Goal: Task Accomplishment & Management: Manage account settings

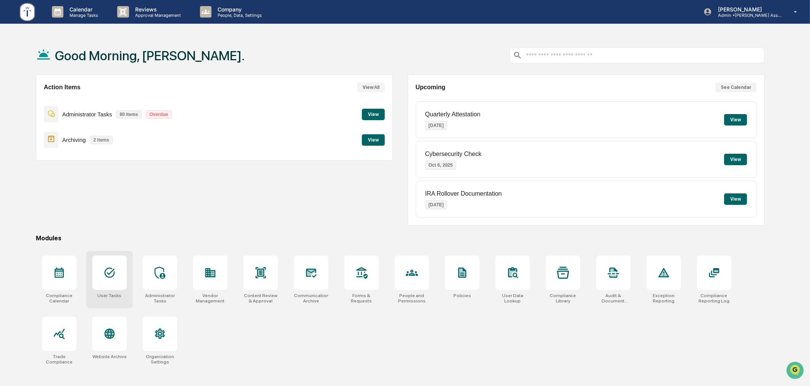
click at [103, 272] on icon at bounding box center [109, 273] width 12 height 12
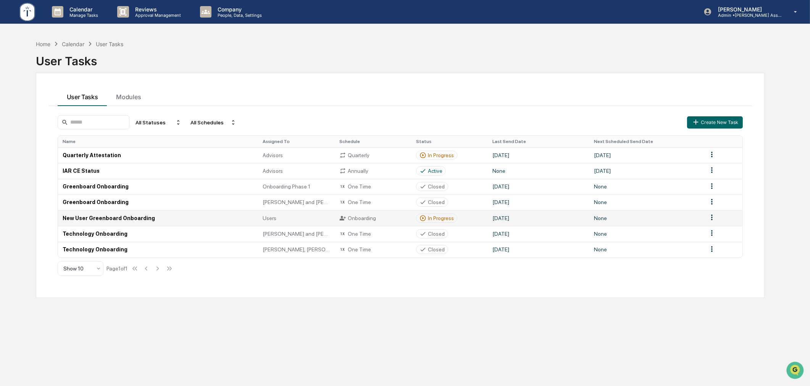
click at [451, 220] on div "In Progress" at bounding box center [441, 218] width 26 height 6
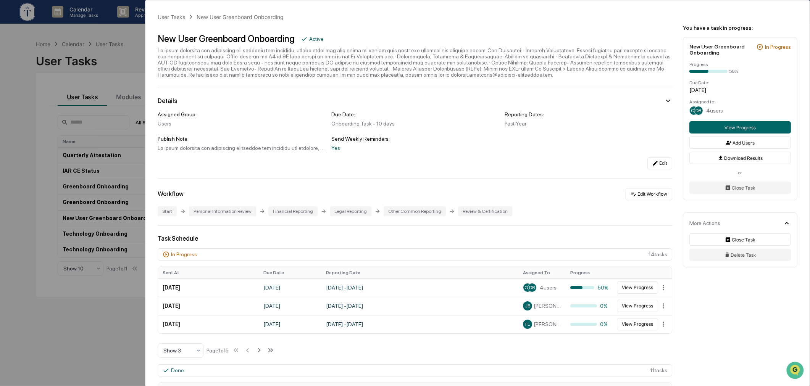
scroll to position [71, 0]
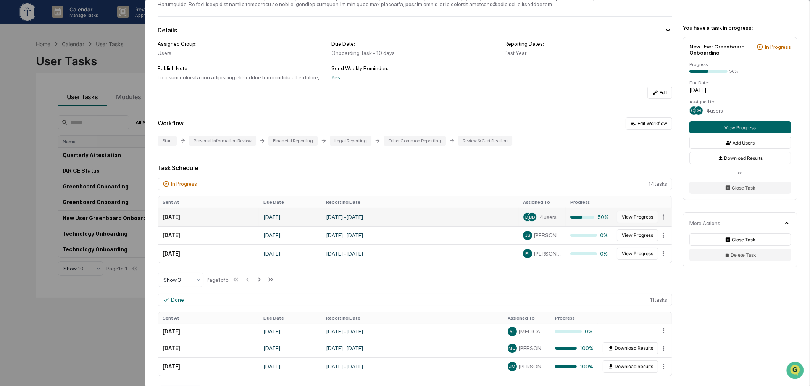
click at [635, 220] on button "View Progress" at bounding box center [637, 217] width 41 height 12
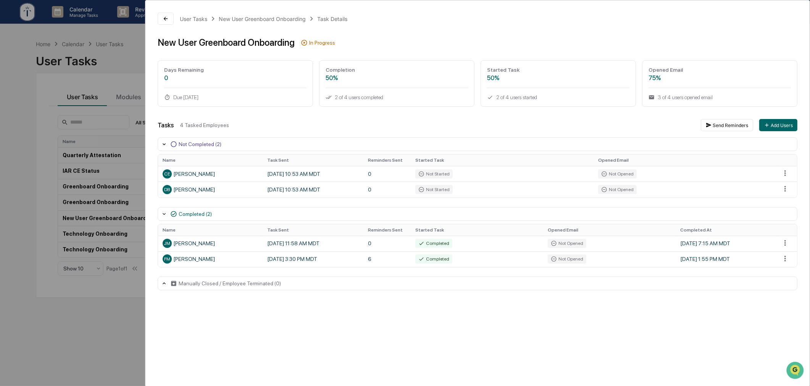
click at [102, 311] on div "User Tasks New User Greenboard Onboarding Task Details New User Greenboard Onbo…" at bounding box center [405, 193] width 810 height 386
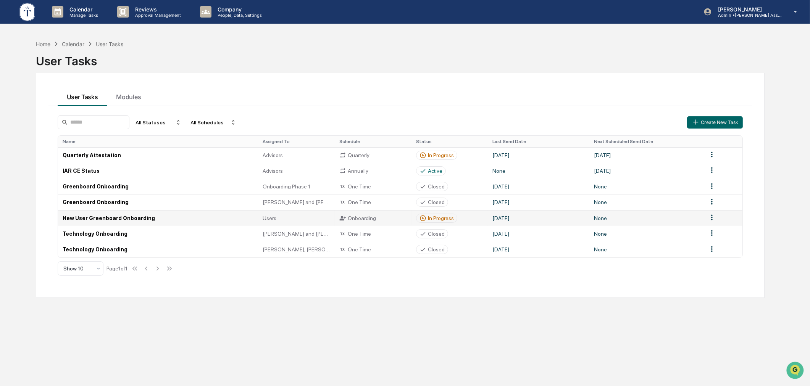
click at [440, 219] on div "In Progress" at bounding box center [441, 218] width 26 height 6
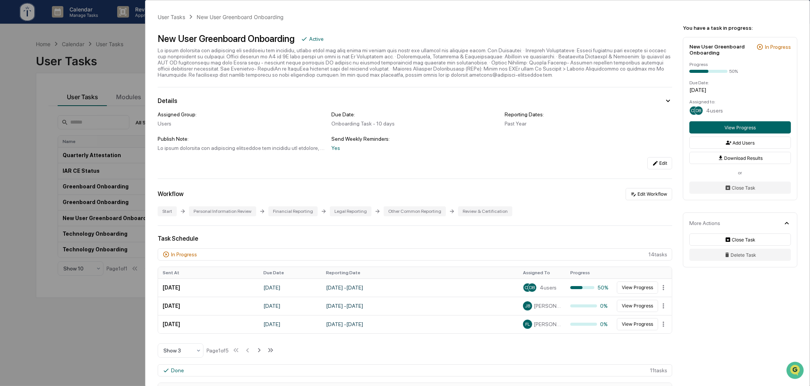
scroll to position [71, 0]
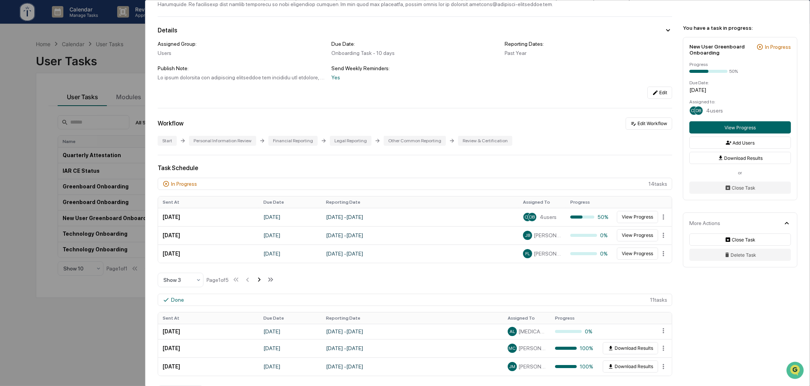
click at [262, 284] on icon at bounding box center [259, 280] width 8 height 8
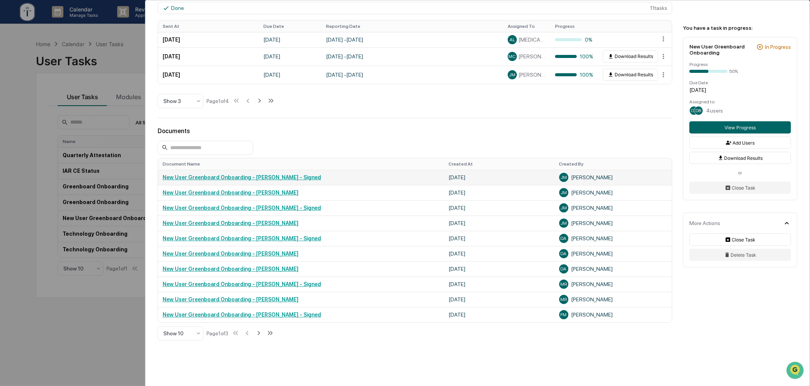
scroll to position [396, 0]
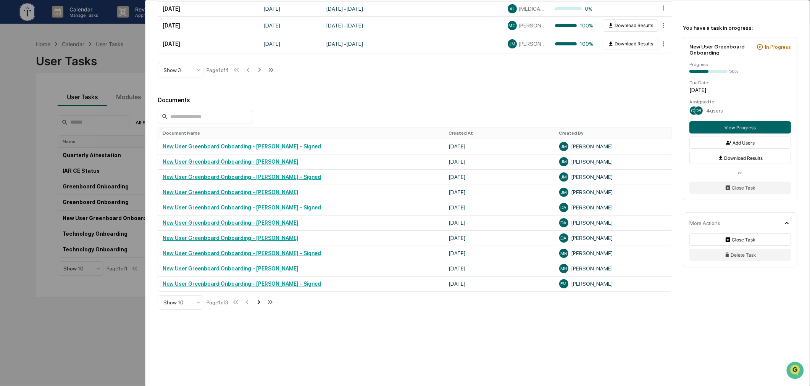
click at [262, 304] on icon at bounding box center [259, 302] width 8 height 8
click at [260, 303] on icon at bounding box center [259, 302] width 8 height 8
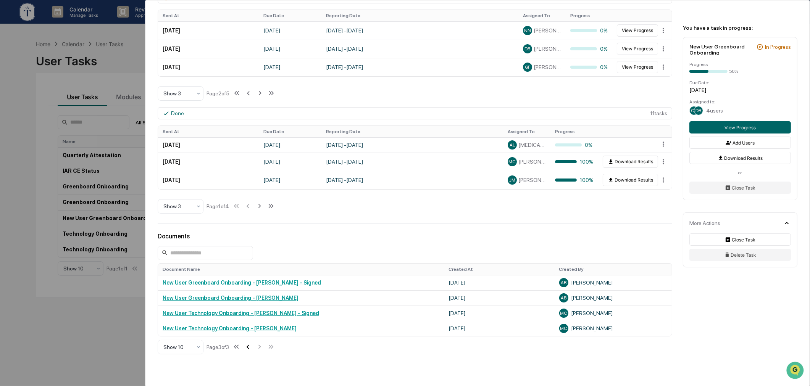
scroll to position [305, 0]
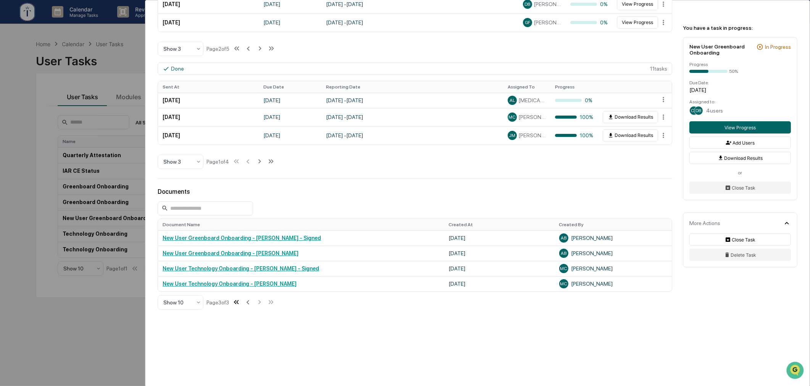
click at [240, 303] on icon at bounding box center [236, 302] width 8 height 8
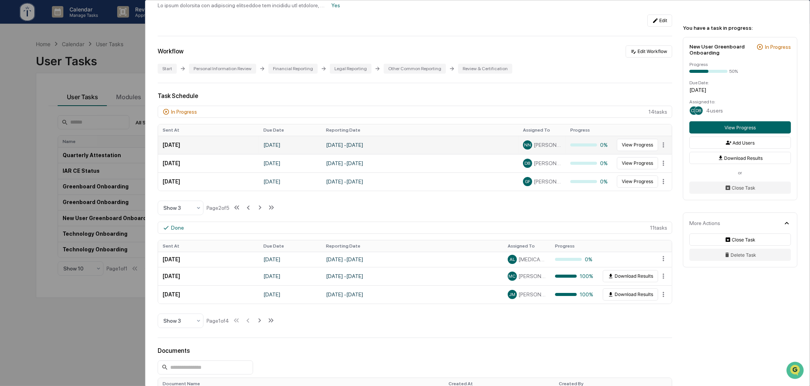
scroll to position [163, 0]
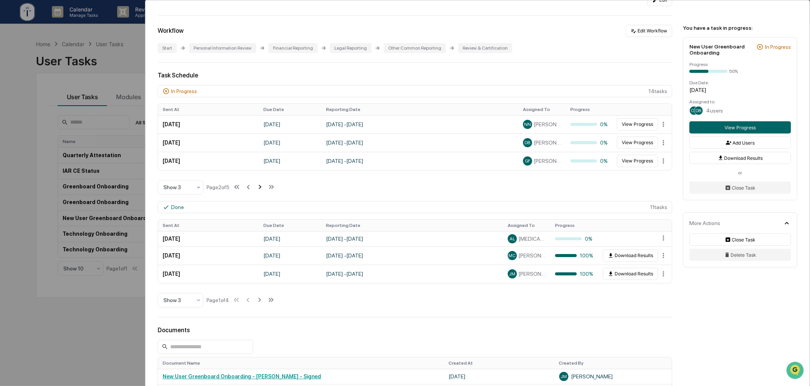
click at [262, 191] on icon at bounding box center [260, 187] width 8 height 8
click at [629, 147] on button "View Progress" at bounding box center [637, 143] width 41 height 12
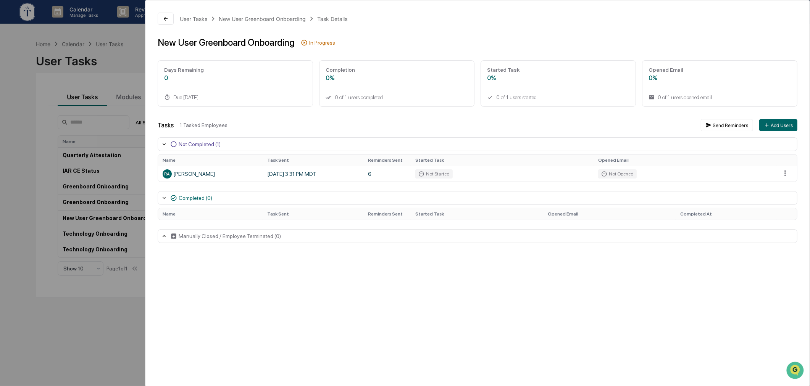
click at [123, 66] on div "User Tasks New User Greenboard Onboarding Task Details New User Greenboard Onbo…" at bounding box center [405, 193] width 810 height 386
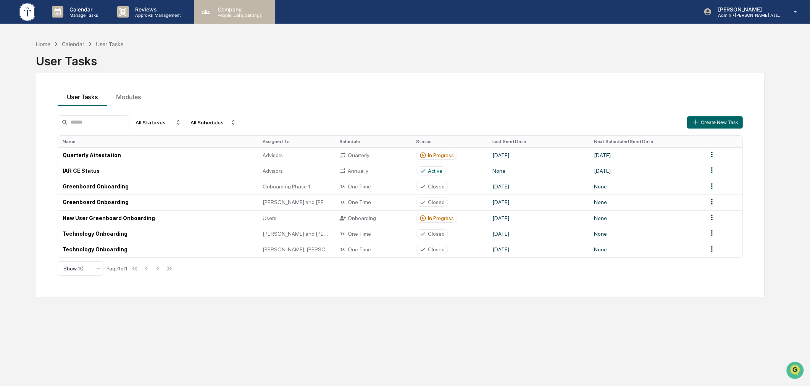
click at [222, 10] on p "Company" at bounding box center [239, 9] width 54 height 6
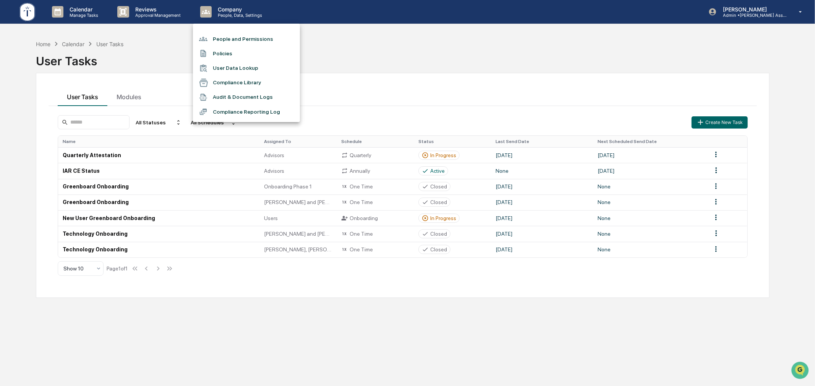
click at [235, 37] on li "People and Permissions" at bounding box center [246, 39] width 107 height 15
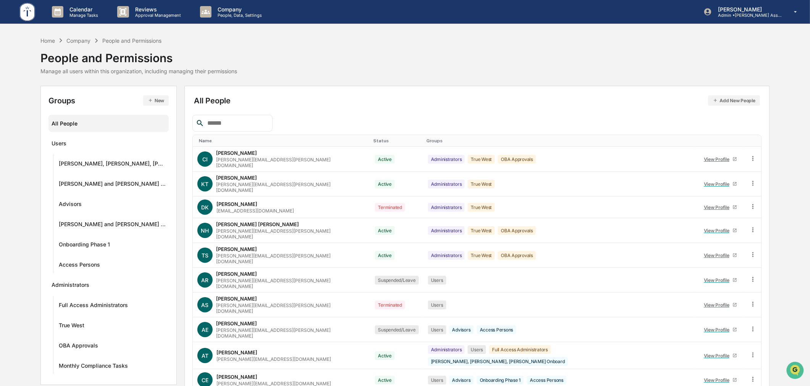
click at [245, 121] on input "text" at bounding box center [236, 123] width 65 height 10
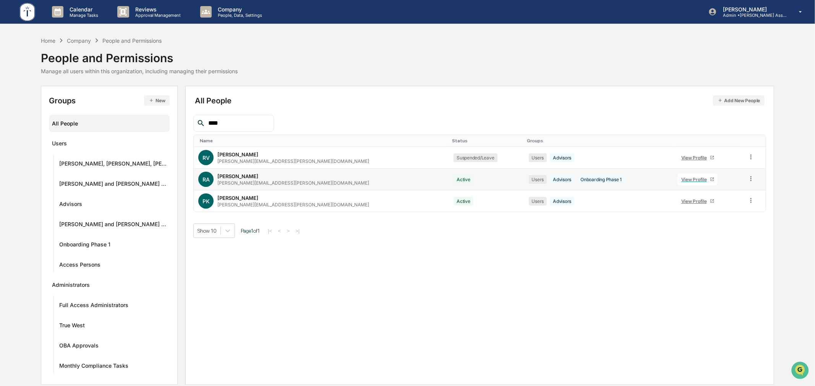
type input "****"
click at [747, 179] on icon at bounding box center [750, 178] width 7 height 7
click at [711, 220] on div "Change Name/Email" at bounding box center [715, 221] width 66 height 9
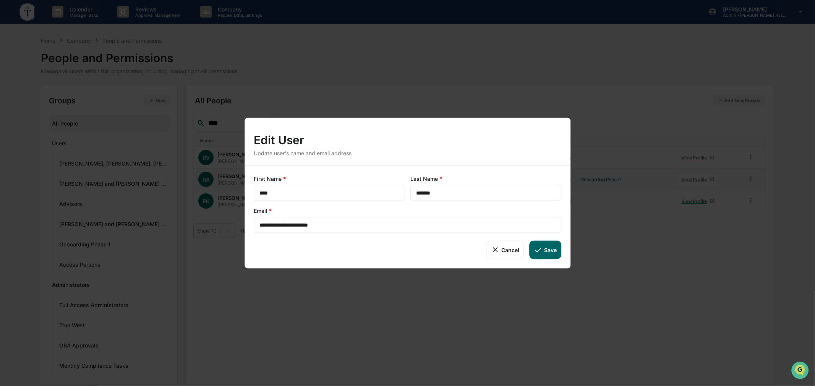
click at [343, 225] on input "**********" at bounding box center [407, 225] width 296 height 8
click at [342, 225] on input "**********" at bounding box center [407, 225] width 296 height 8
click at [358, 223] on input "**********" at bounding box center [407, 225] width 296 height 8
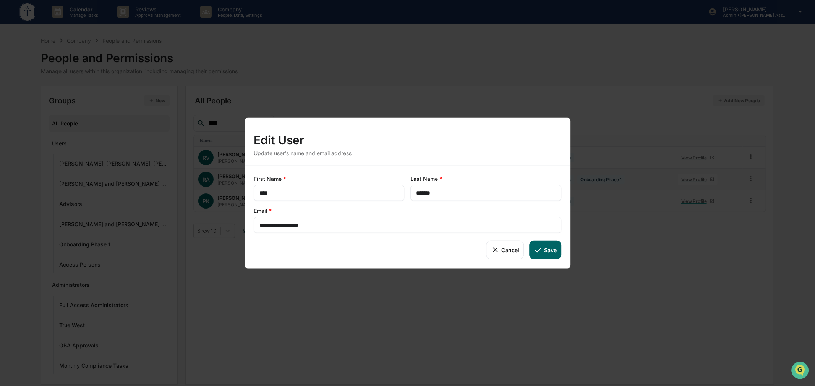
click at [358, 223] on input "**********" at bounding box center [407, 225] width 296 height 8
click at [340, 257] on div "Cancel Save" at bounding box center [407, 250] width 307 height 18
click at [545, 250] on button "Save" at bounding box center [545, 250] width 32 height 18
type input "**********"
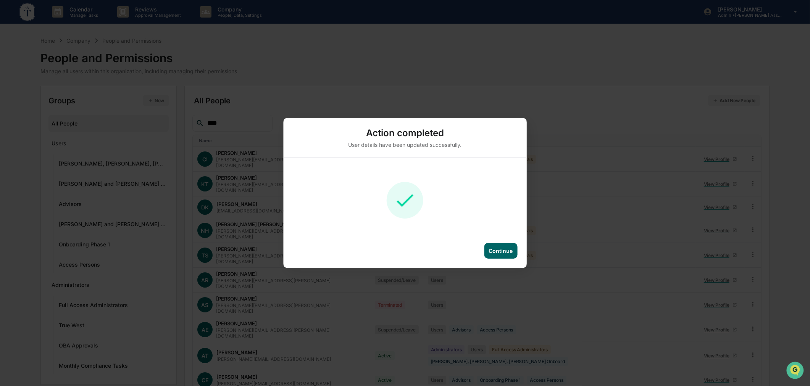
click at [497, 247] on div "Continue" at bounding box center [500, 251] width 33 height 16
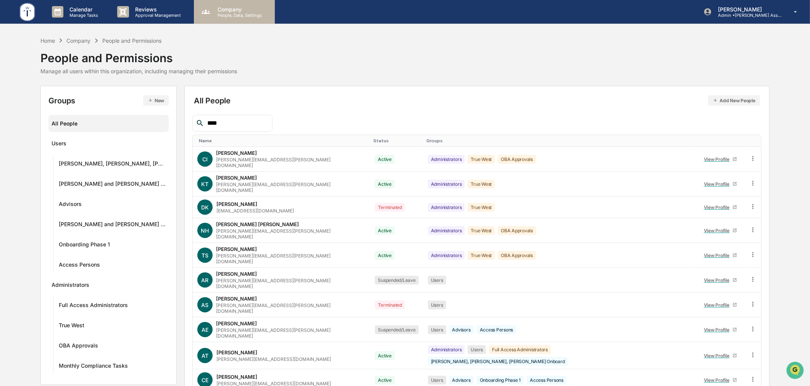
click at [231, 13] on p "People, Data, Settings" at bounding box center [239, 15] width 54 height 5
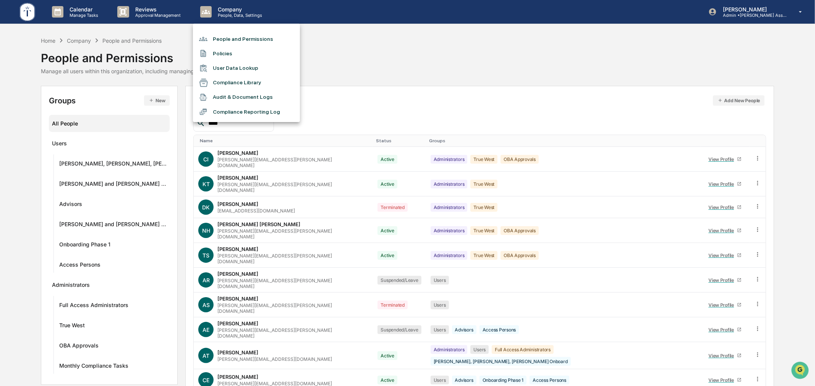
click at [81, 13] on div at bounding box center [407, 193] width 815 height 386
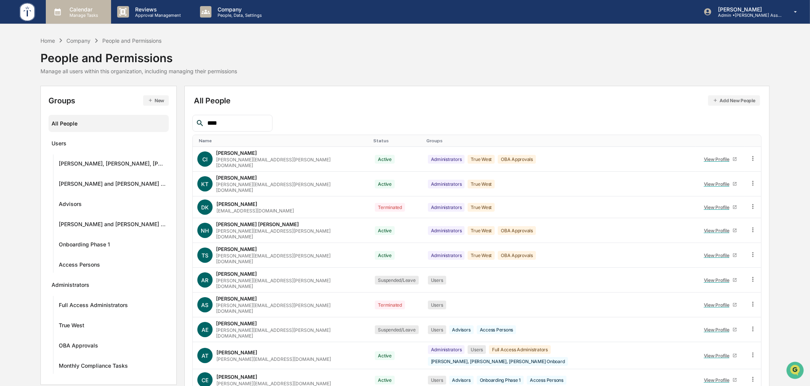
click at [84, 10] on p "Calendar" at bounding box center [82, 9] width 39 height 6
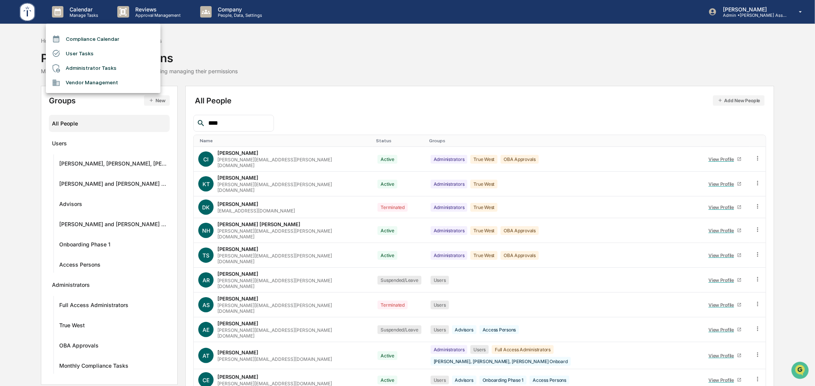
click at [92, 55] on li "User Tasks" at bounding box center [103, 53] width 115 height 15
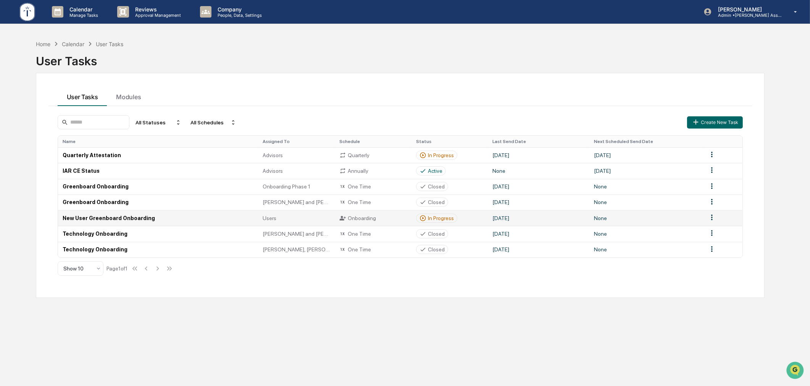
click at [438, 220] on div "In Progress" at bounding box center [441, 218] width 26 height 6
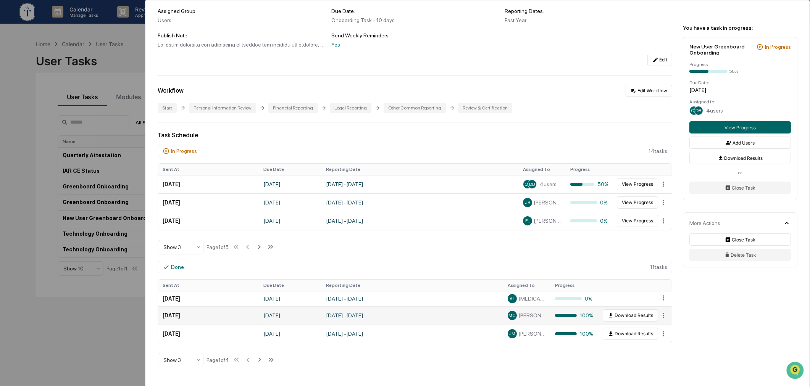
scroll to position [141, 0]
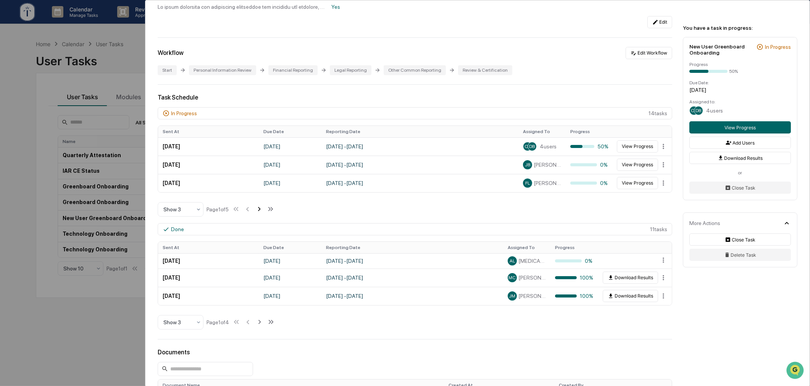
click at [263, 212] on icon at bounding box center [259, 209] width 8 height 8
click at [264, 212] on icon at bounding box center [260, 209] width 8 height 8
click at [640, 170] on button "View Progress" at bounding box center [637, 165] width 41 height 12
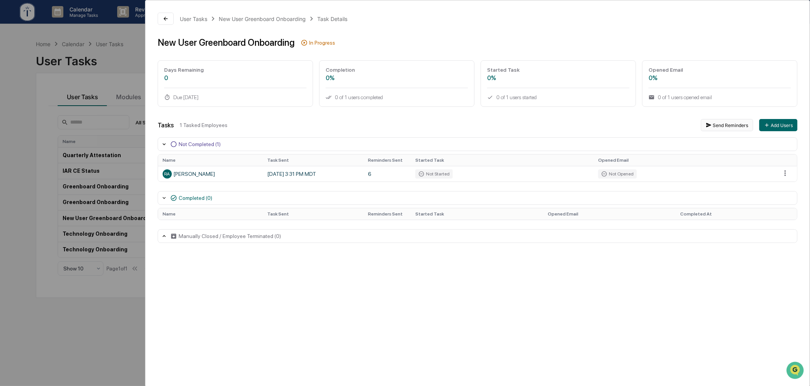
click at [723, 126] on button "Send Reminders" at bounding box center [727, 125] width 52 height 12
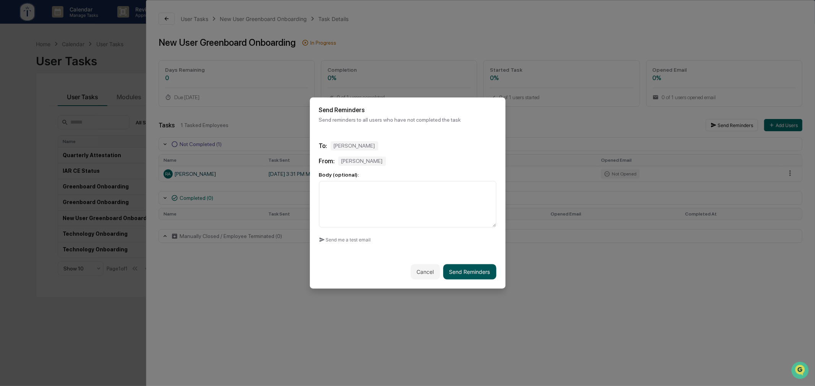
click at [445, 267] on button "Send Reminders" at bounding box center [469, 272] width 53 height 15
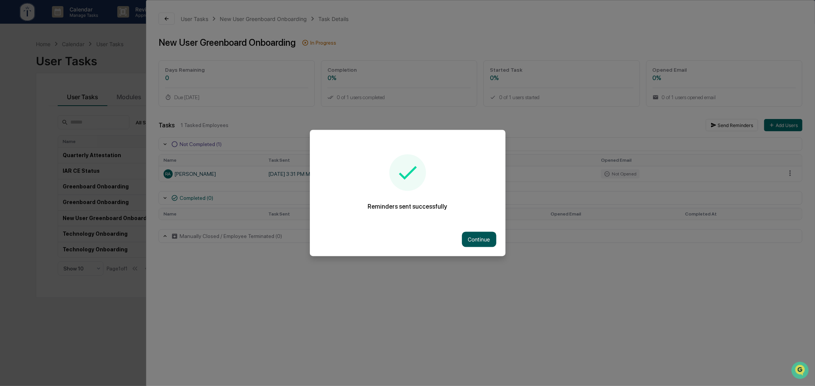
click at [488, 239] on button "Continue" at bounding box center [479, 239] width 34 height 15
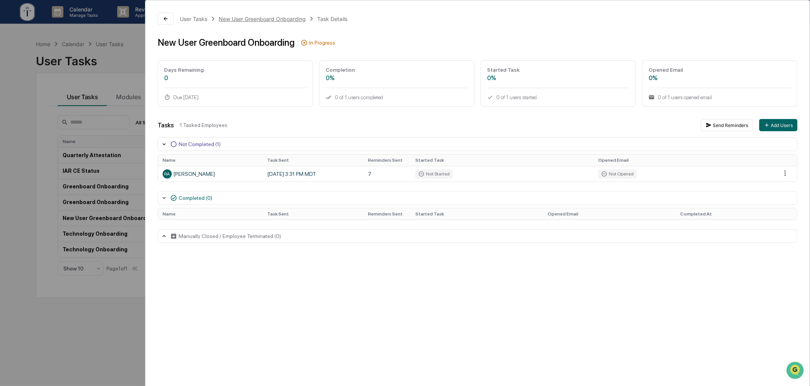
click at [247, 17] on div "New User Greenboard Onboarding" at bounding box center [262, 19] width 87 height 6
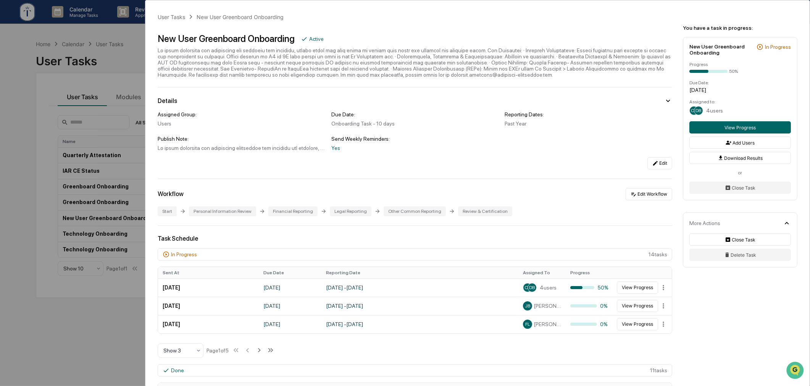
scroll to position [141, 0]
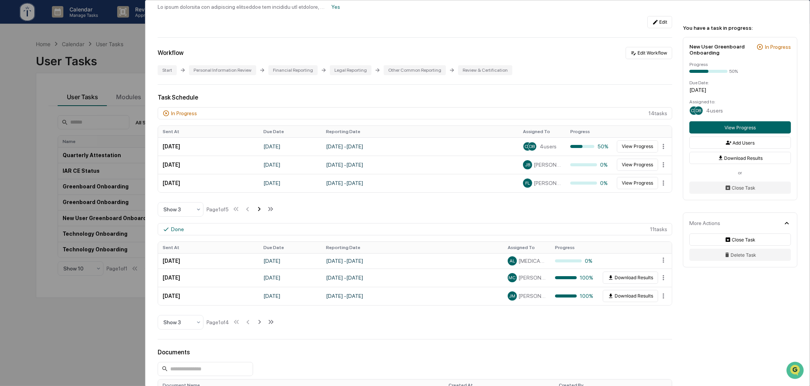
click at [262, 213] on icon at bounding box center [259, 209] width 8 height 8
click at [262, 213] on icon at bounding box center [260, 209] width 8 height 8
click at [264, 212] on icon at bounding box center [260, 209] width 8 height 8
click at [637, 168] on button "View Progress" at bounding box center [637, 165] width 41 height 12
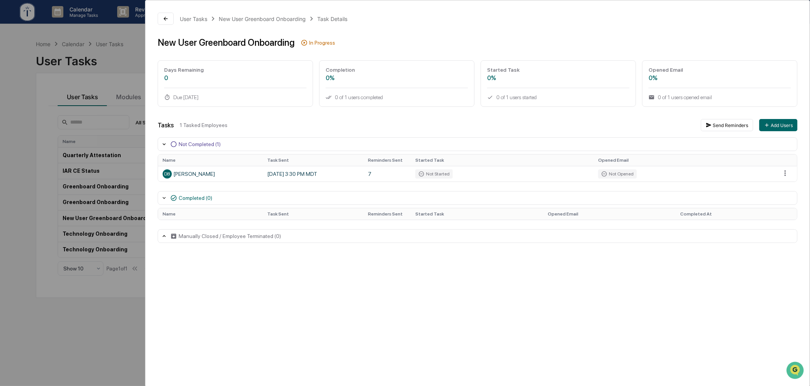
click at [86, 292] on div "User Tasks New User Greenboard Onboarding Task Details New User Greenboard Onbo…" at bounding box center [405, 193] width 810 height 386
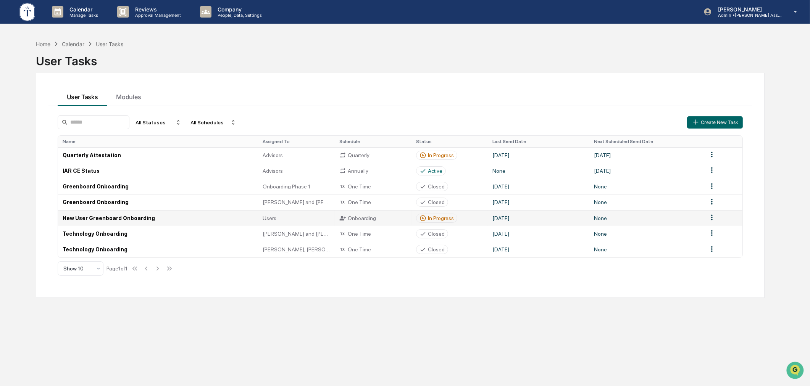
click at [438, 220] on div "In Progress" at bounding box center [441, 218] width 26 height 6
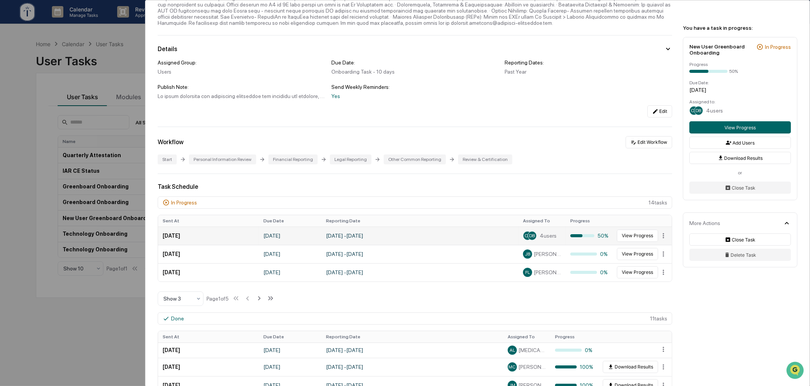
scroll to position [71, 0]
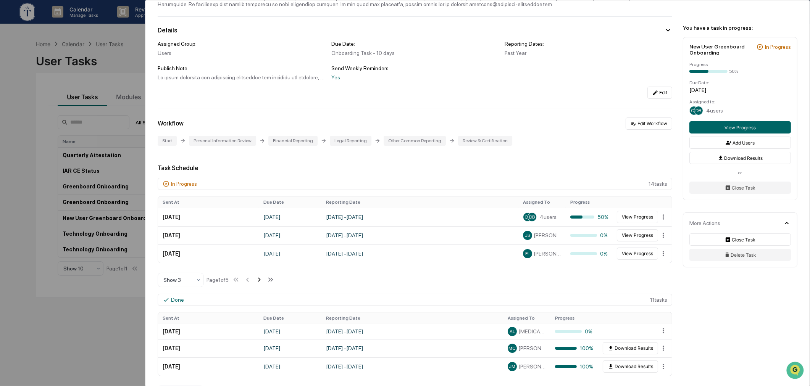
click at [263, 281] on icon at bounding box center [259, 280] width 8 height 8
click at [264, 281] on icon at bounding box center [260, 280] width 8 height 8
click at [265, 281] on icon at bounding box center [261, 280] width 8 height 8
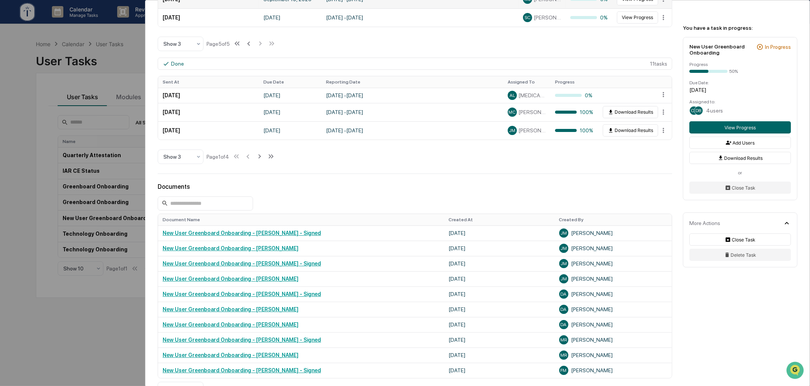
scroll to position [378, 0]
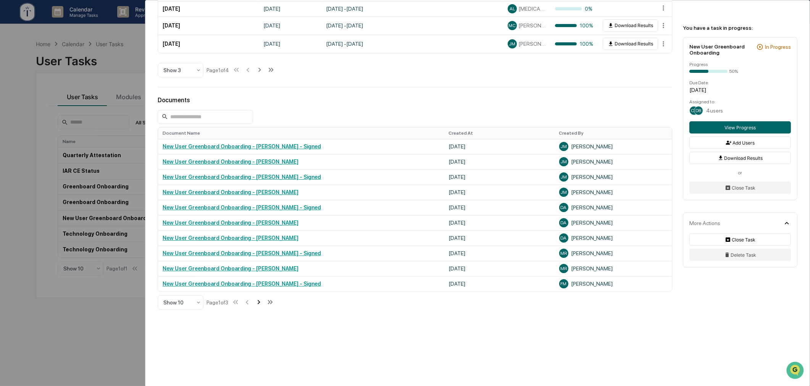
click at [257, 302] on icon at bounding box center [259, 302] width 8 height 8
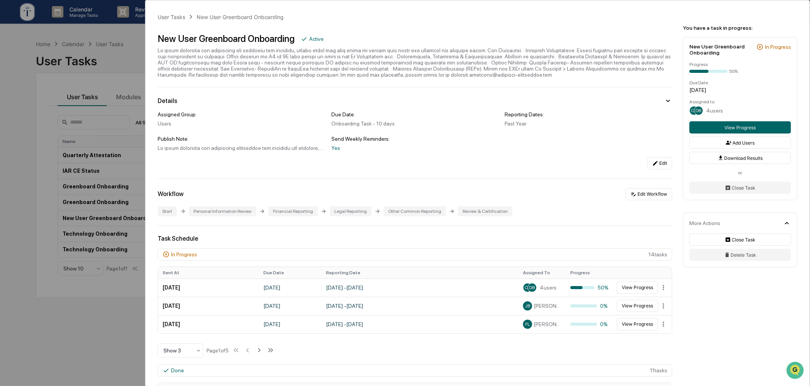
scroll to position [396, 0]
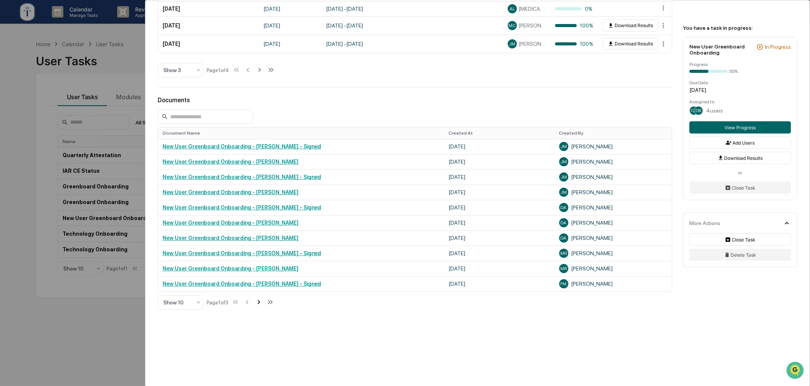
click at [259, 299] on icon at bounding box center [259, 302] width 8 height 8
click at [105, 317] on div "User Tasks New User Greenboard Onboarding New User Greenboard Onboarding Active…" at bounding box center [405, 193] width 810 height 386
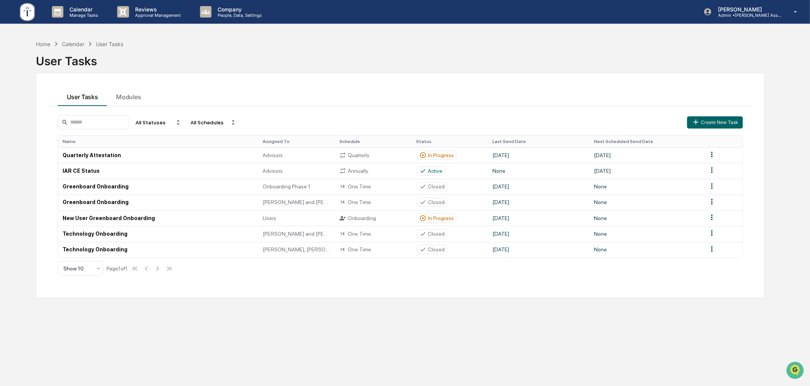
click at [224, 51] on div "User Tasks" at bounding box center [400, 58] width 729 height 20
click at [188, 43] on div "Home Calendar User Tasks User Tasks" at bounding box center [400, 55] width 729 height 31
click at [431, 221] on div "In Progress" at bounding box center [441, 218] width 26 height 6
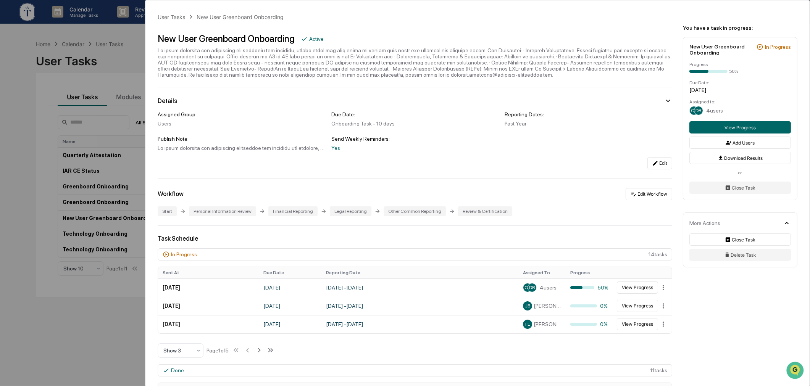
click at [118, 322] on div "User Tasks New User Greenboard Onboarding New User Greenboard Onboarding Active…" at bounding box center [405, 193] width 810 height 386
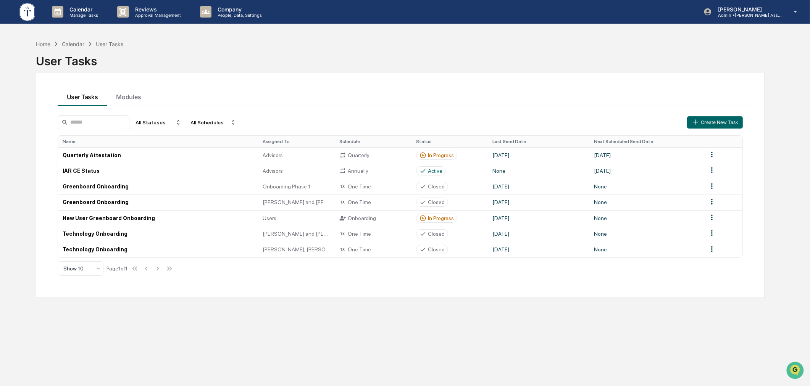
click at [283, 54] on div "User Tasks" at bounding box center [400, 58] width 729 height 20
click at [352, 29] on div "Calendar Manage Tasks Reviews Approval Management Company People, Data, Setting…" at bounding box center [405, 211] width 810 height 423
click at [43, 43] on div "Home" at bounding box center [43, 44] width 15 height 6
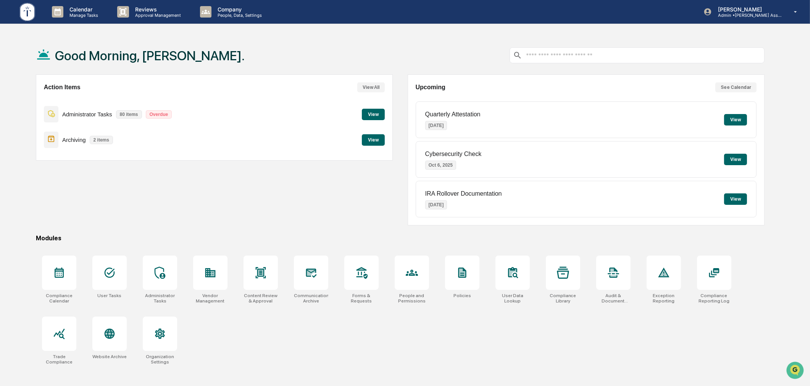
click at [322, 201] on div "Action Items View All Administrator Tasks 80 items Overdue View Archiving 2 ite…" at bounding box center [214, 149] width 357 height 151
